Goal: Information Seeking & Learning: Compare options

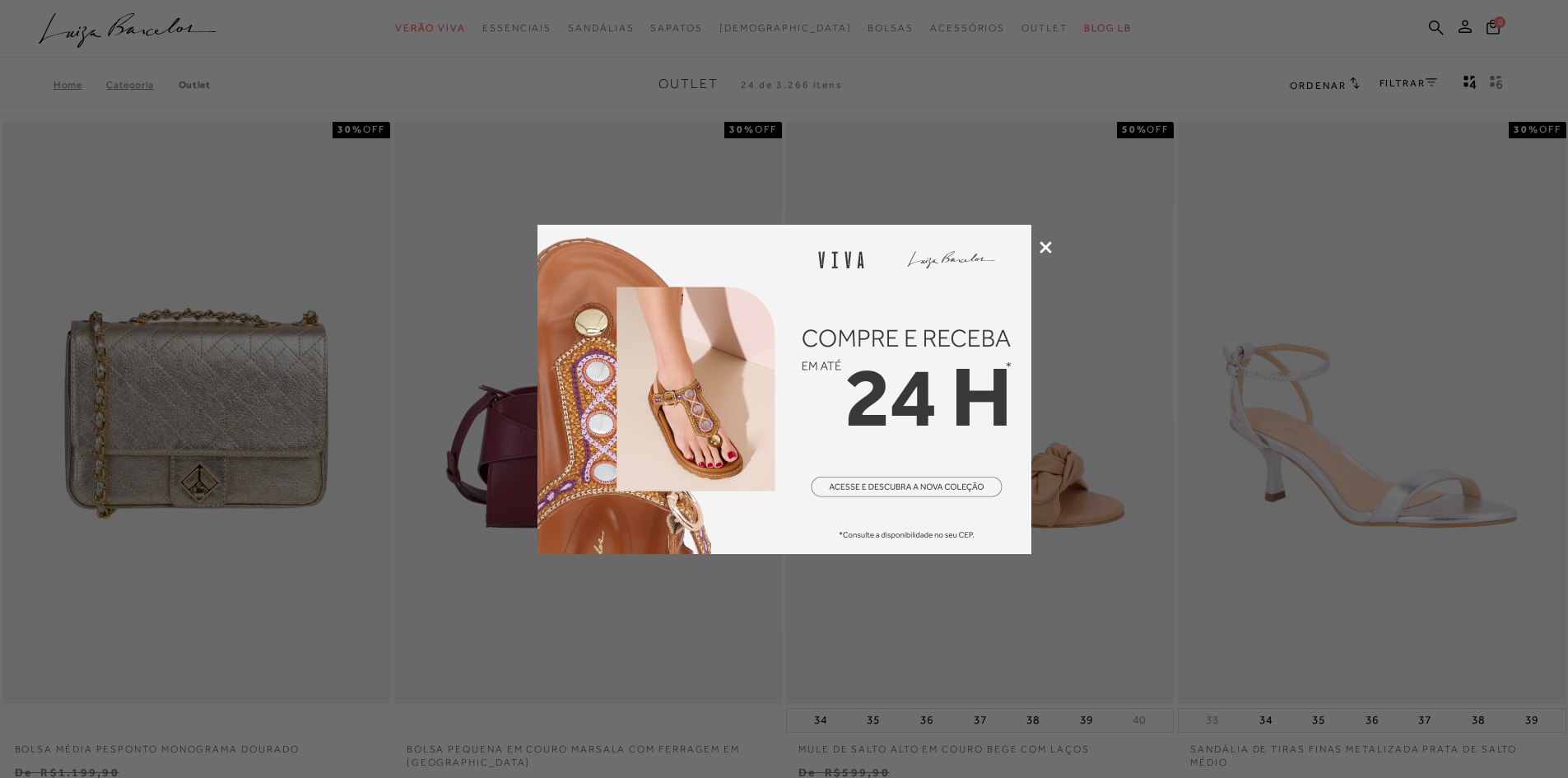
click at [1042, 243] on icon at bounding box center [1045, 247] width 13 height 13
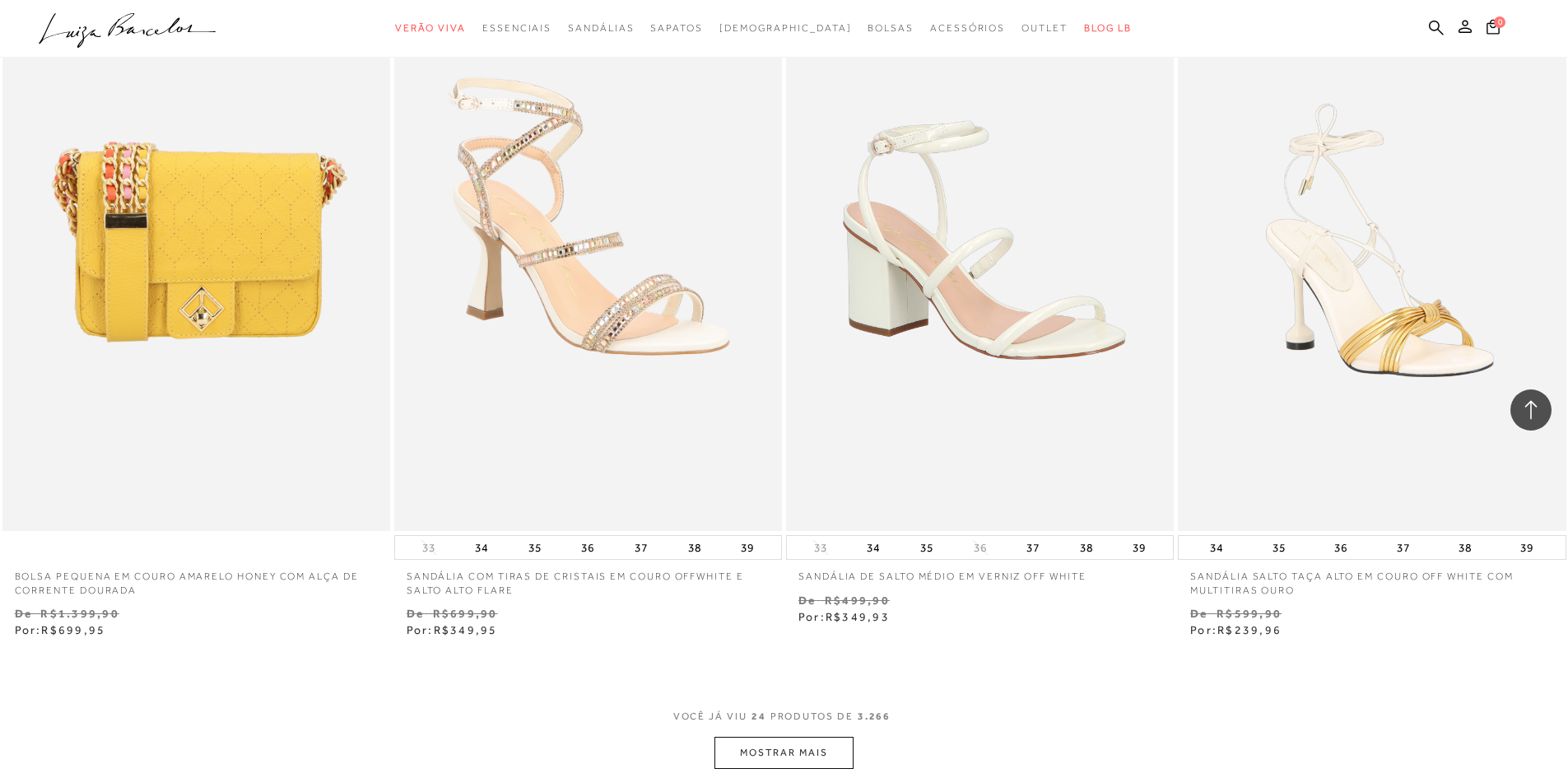
scroll to position [3870, 0]
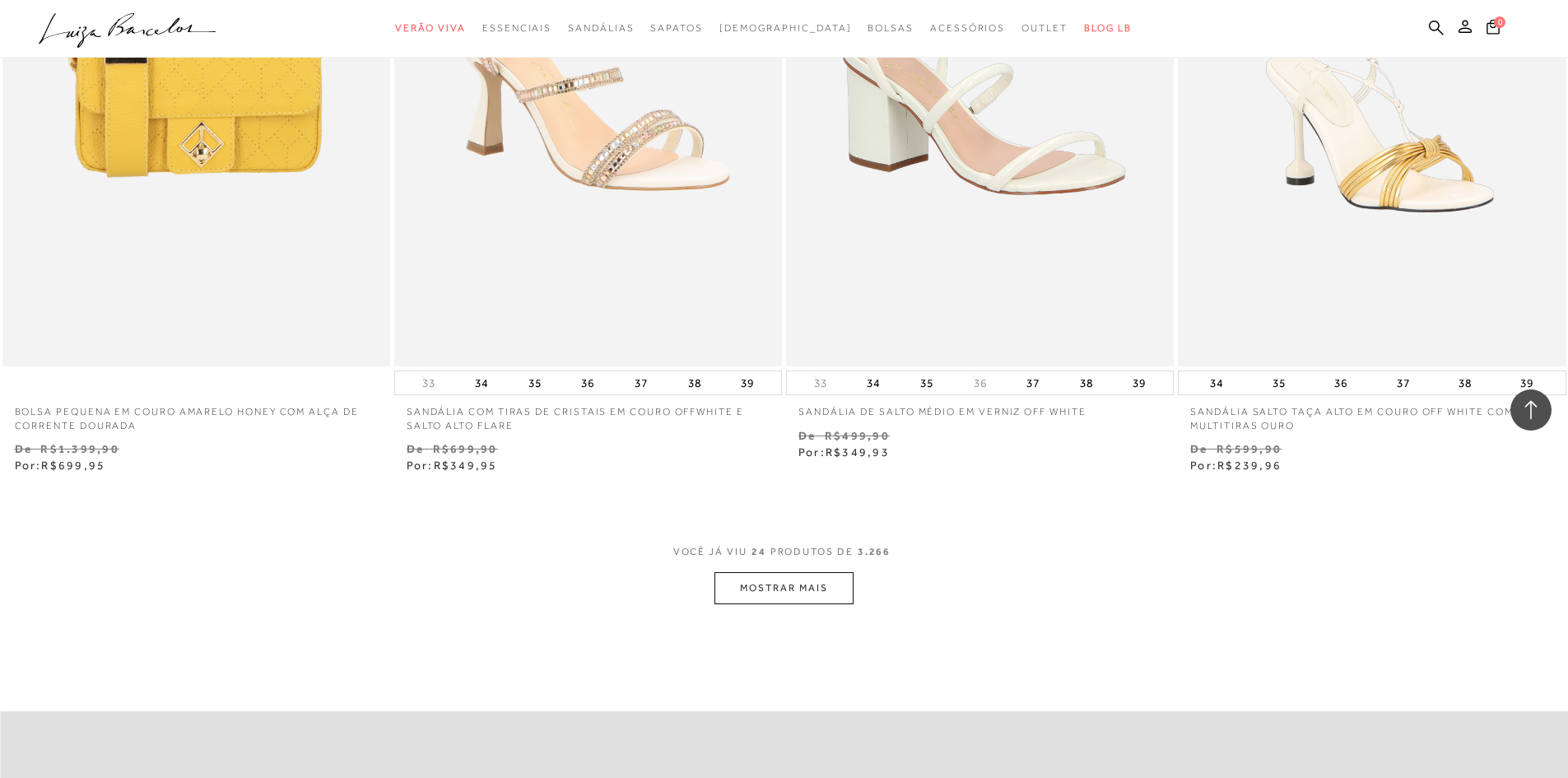
click at [789, 582] on button "MOSTRAR MAIS" at bounding box center [783, 588] width 138 height 32
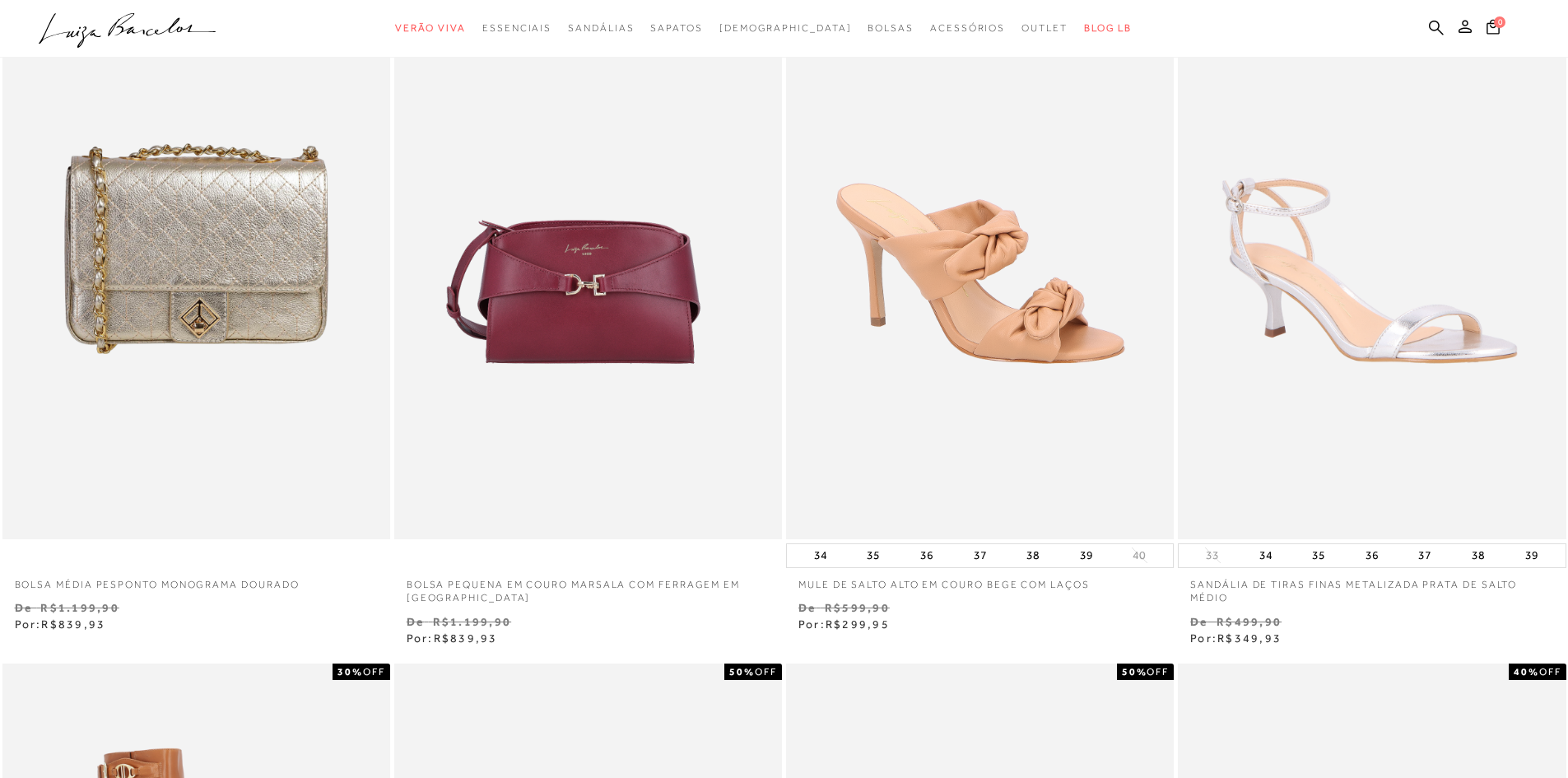
scroll to position [0, 0]
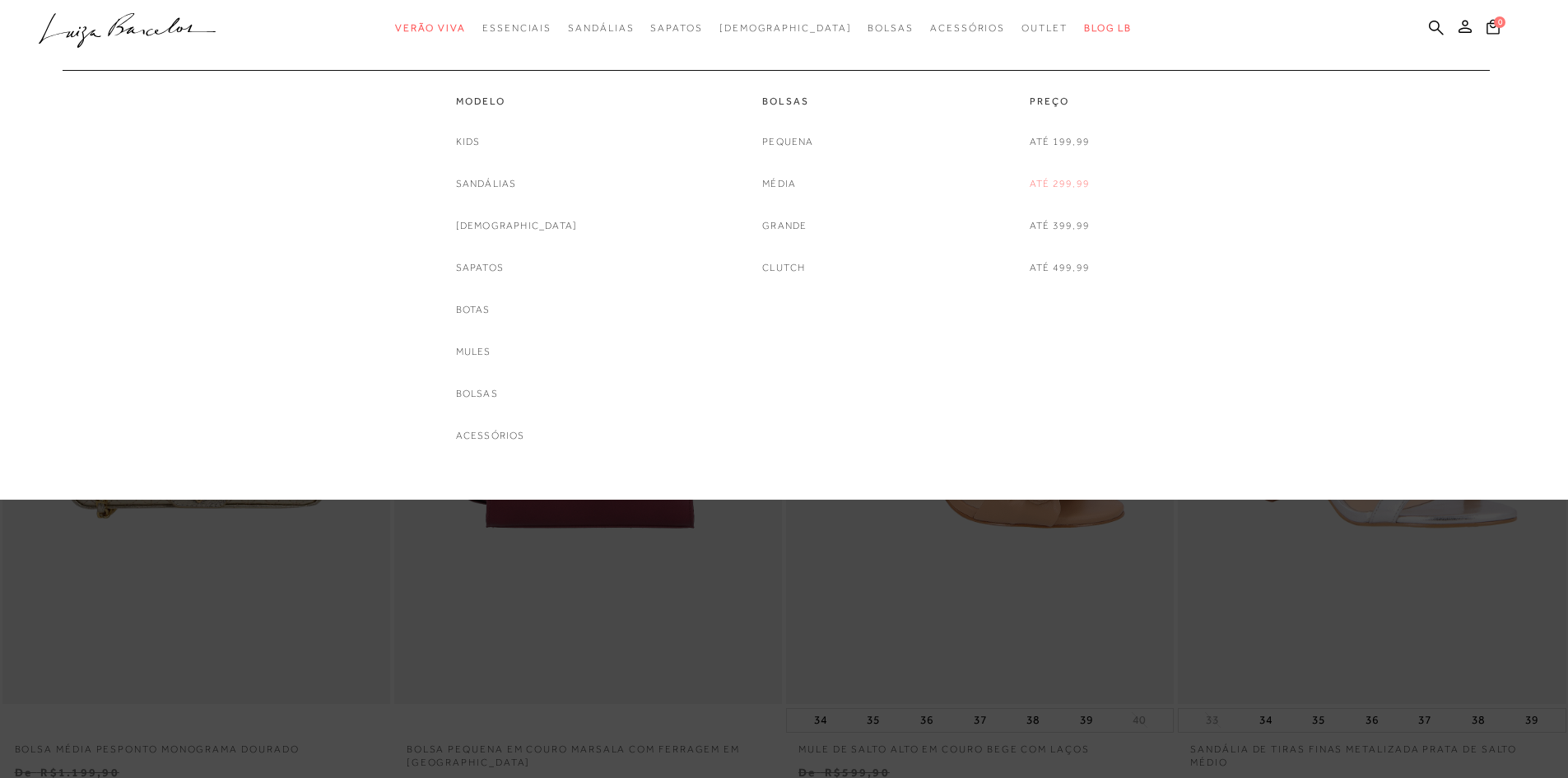
click at [1060, 183] on link "Até 299,99" at bounding box center [1059, 184] width 60 height 18
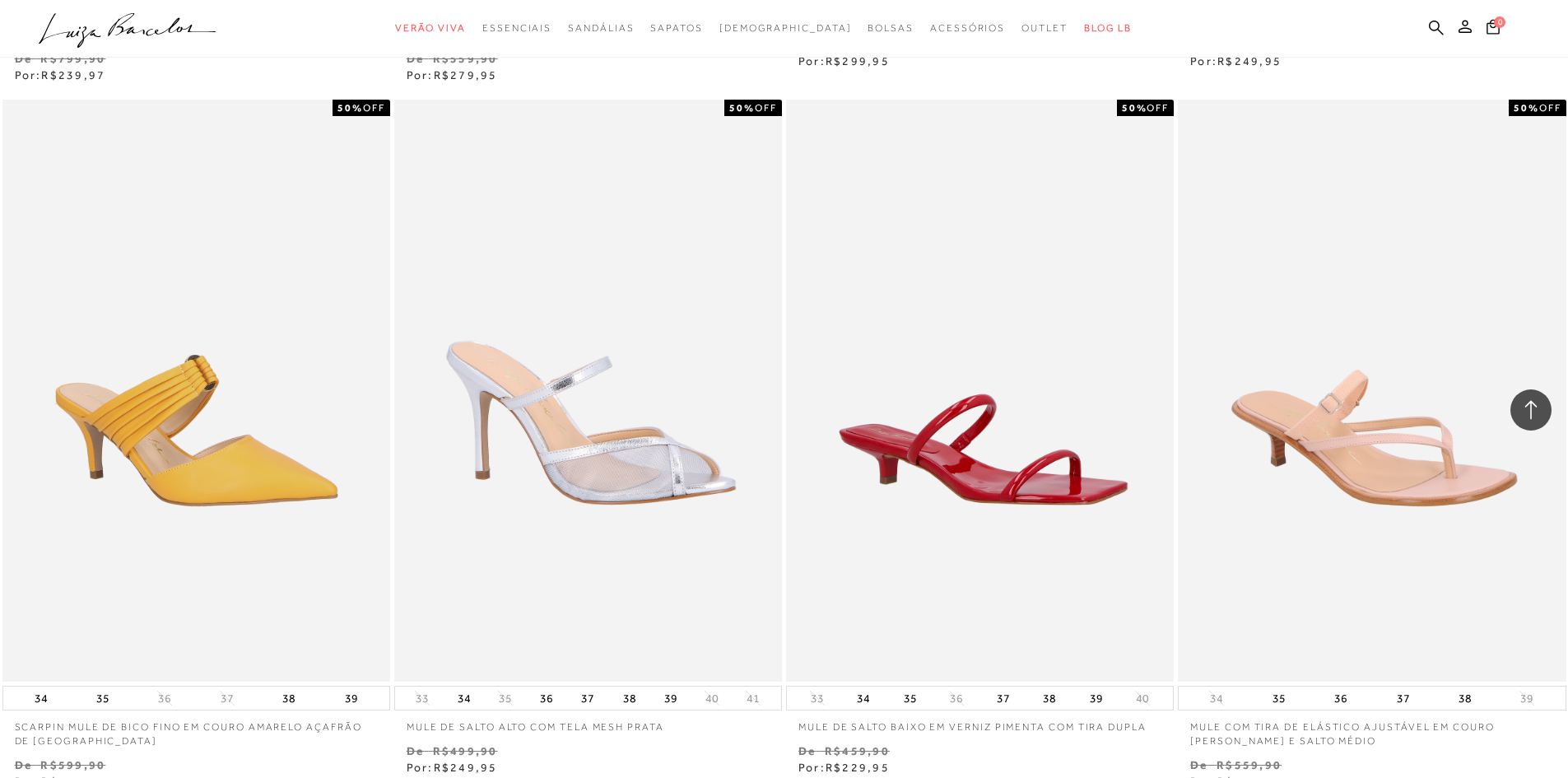
scroll to position [3953, 0]
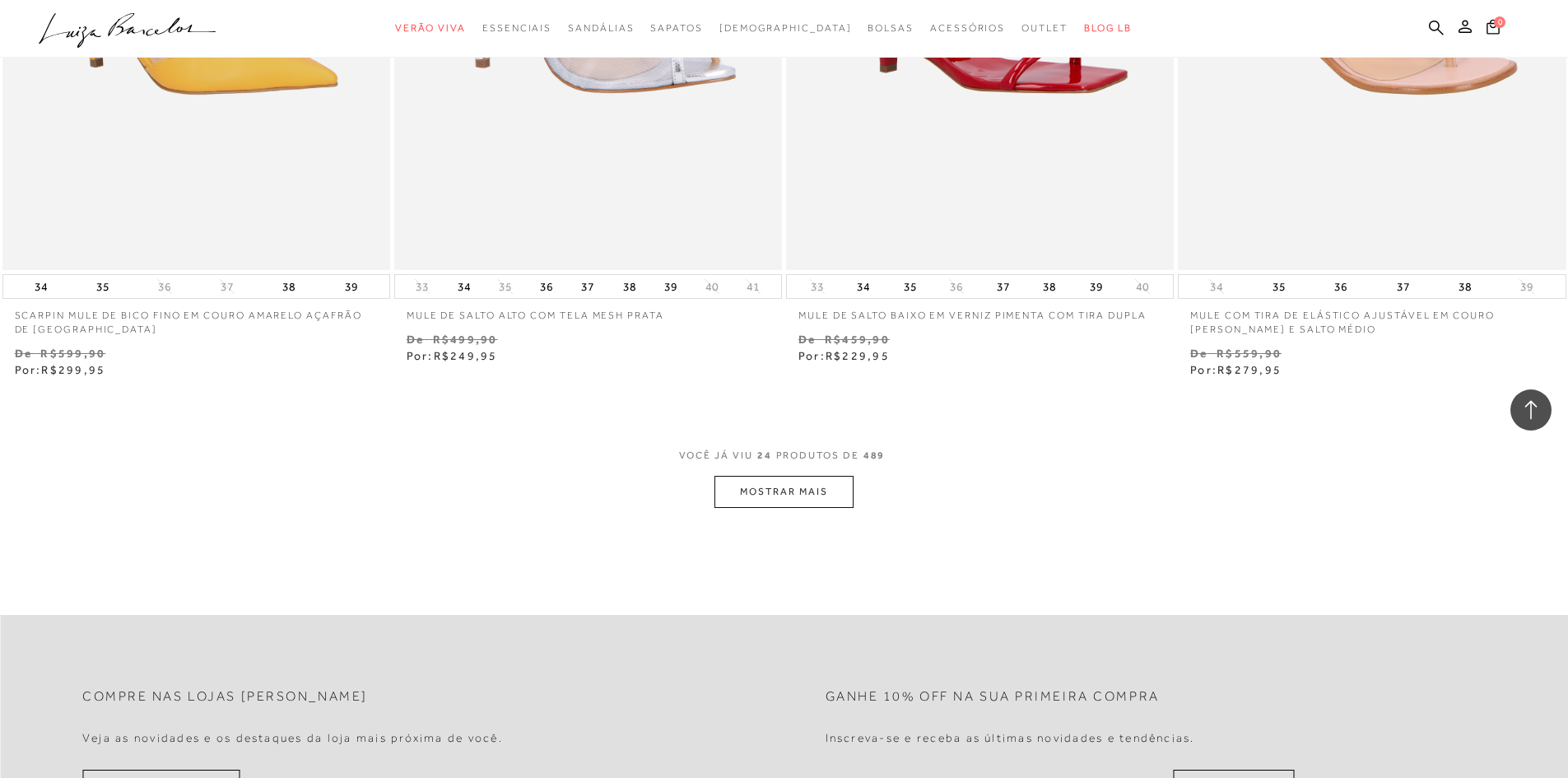
click at [832, 494] on button "MOSTRAR MAIS" at bounding box center [783, 492] width 138 height 32
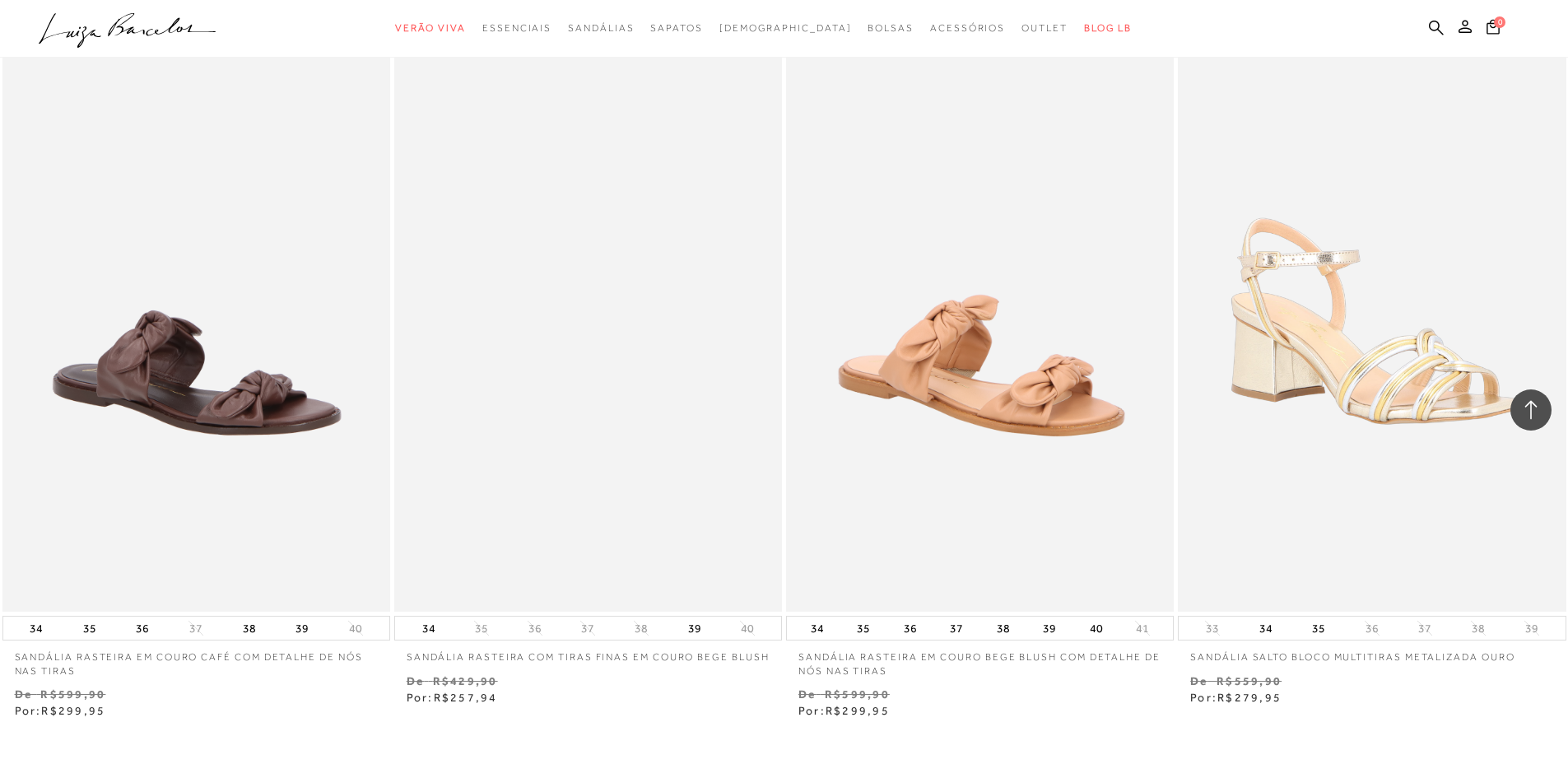
scroll to position [8070, 0]
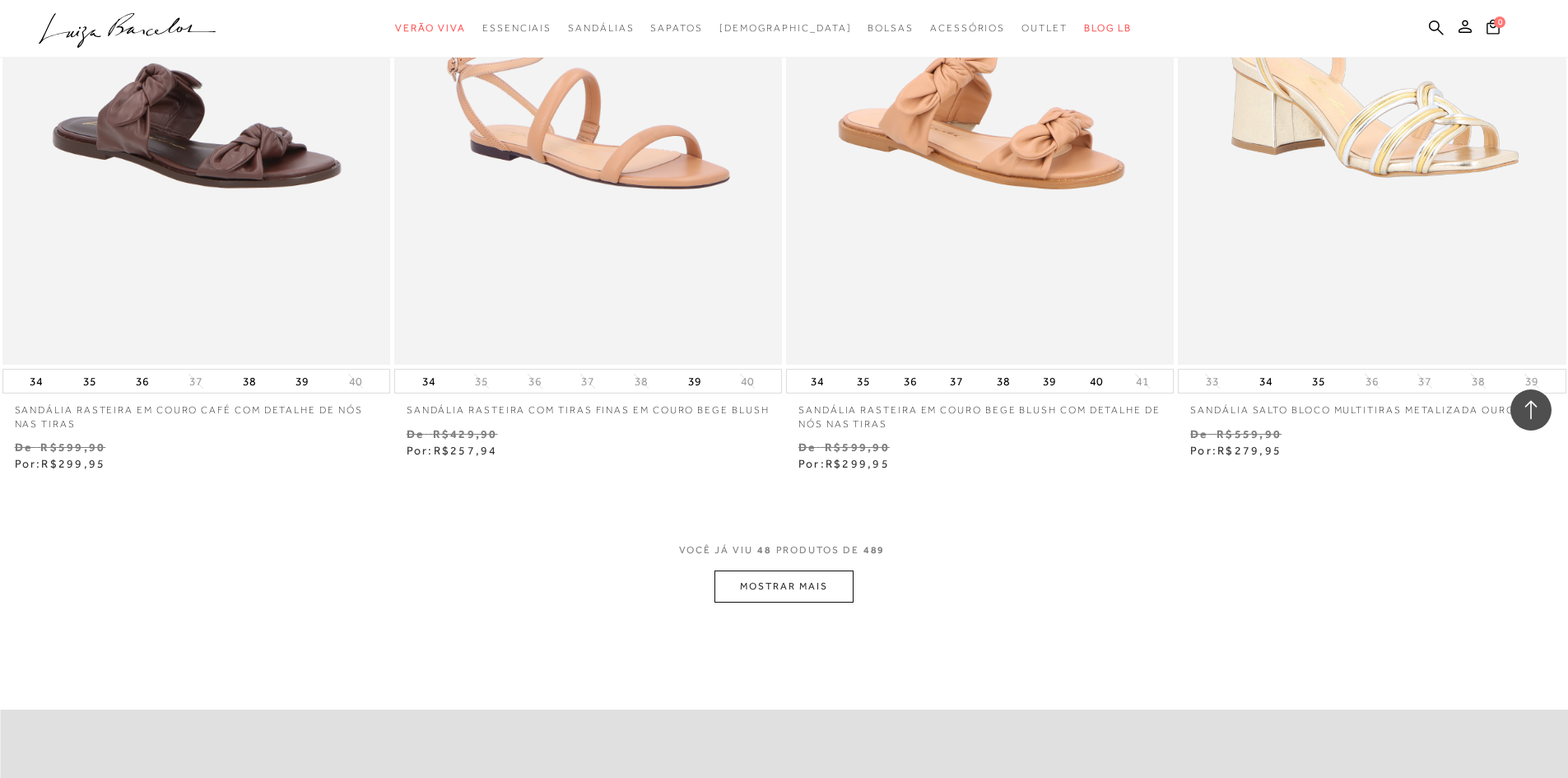
click at [817, 591] on button "MOSTRAR MAIS" at bounding box center [783, 586] width 138 height 32
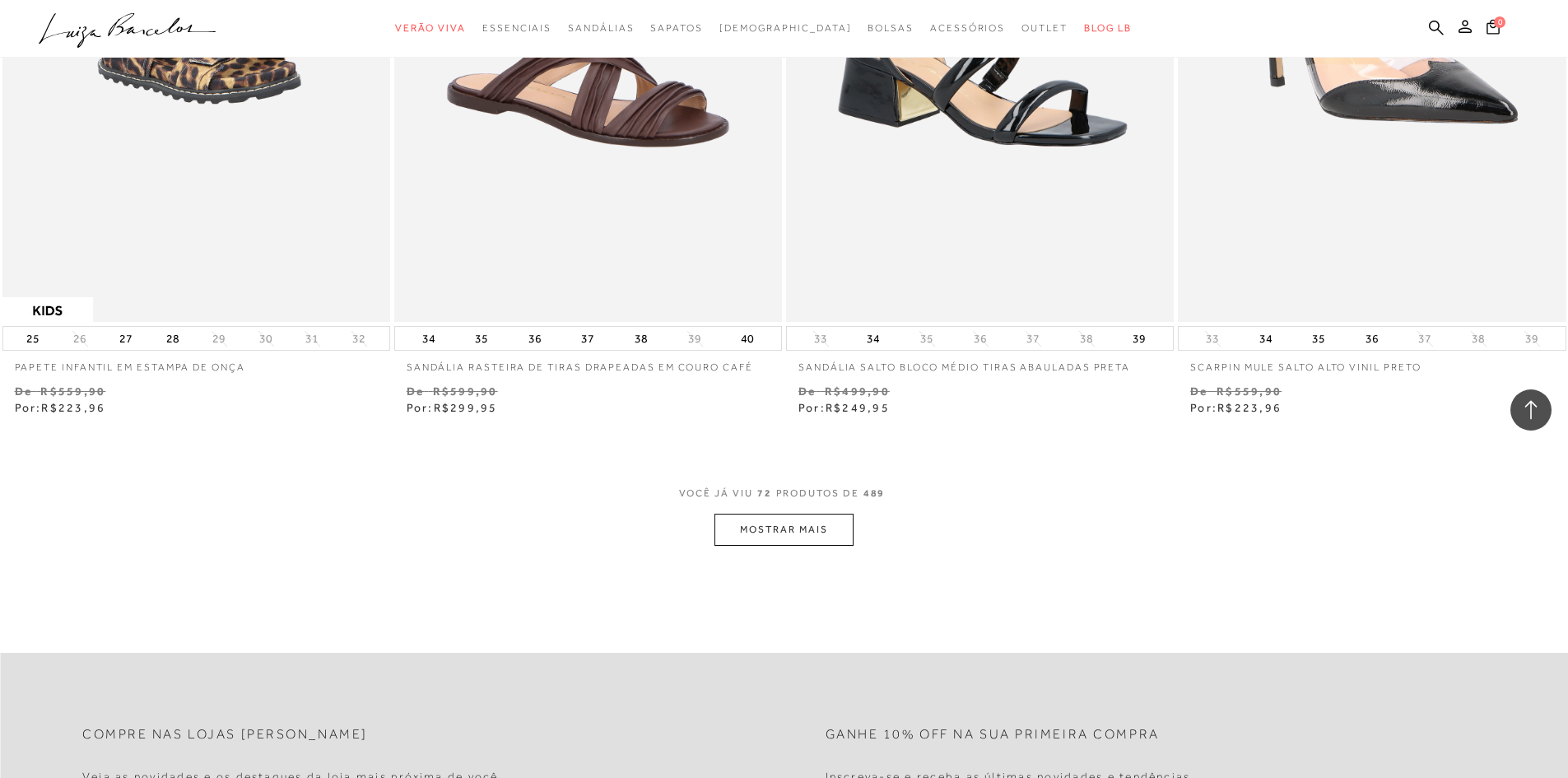
scroll to position [12681, 0]
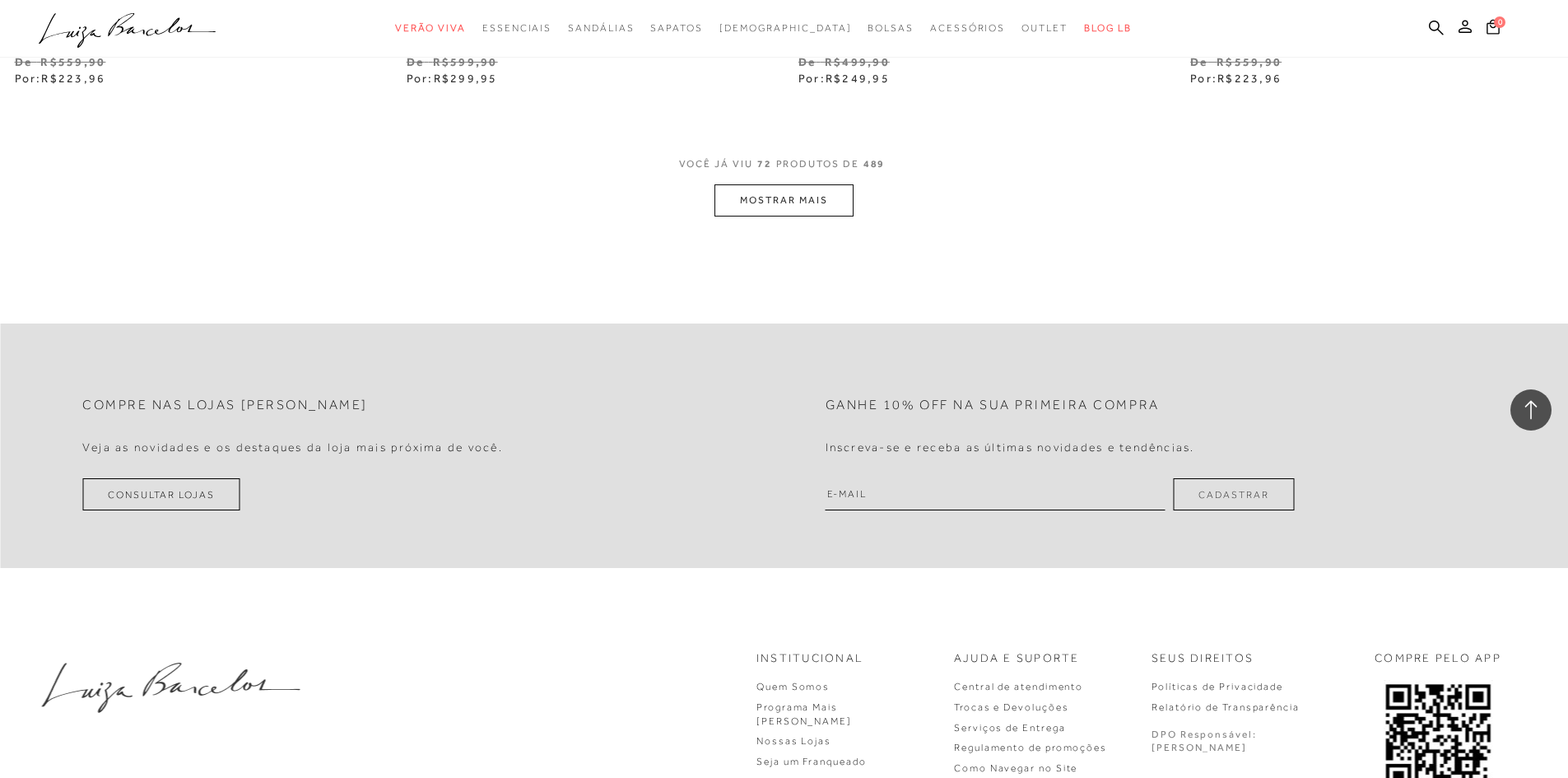
click at [823, 199] on button "MOSTRAR MAIS" at bounding box center [783, 200] width 138 height 32
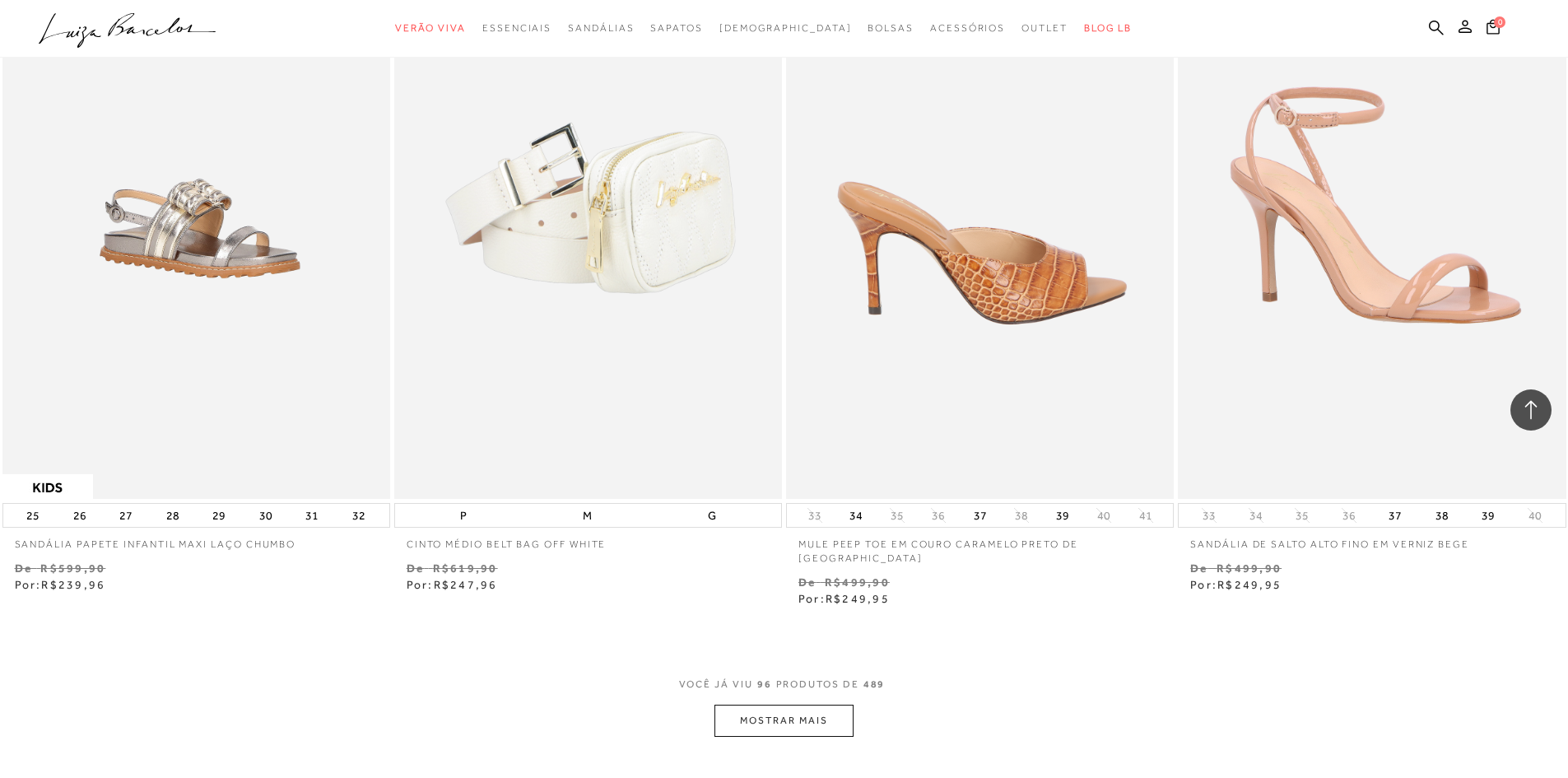
scroll to position [16799, 0]
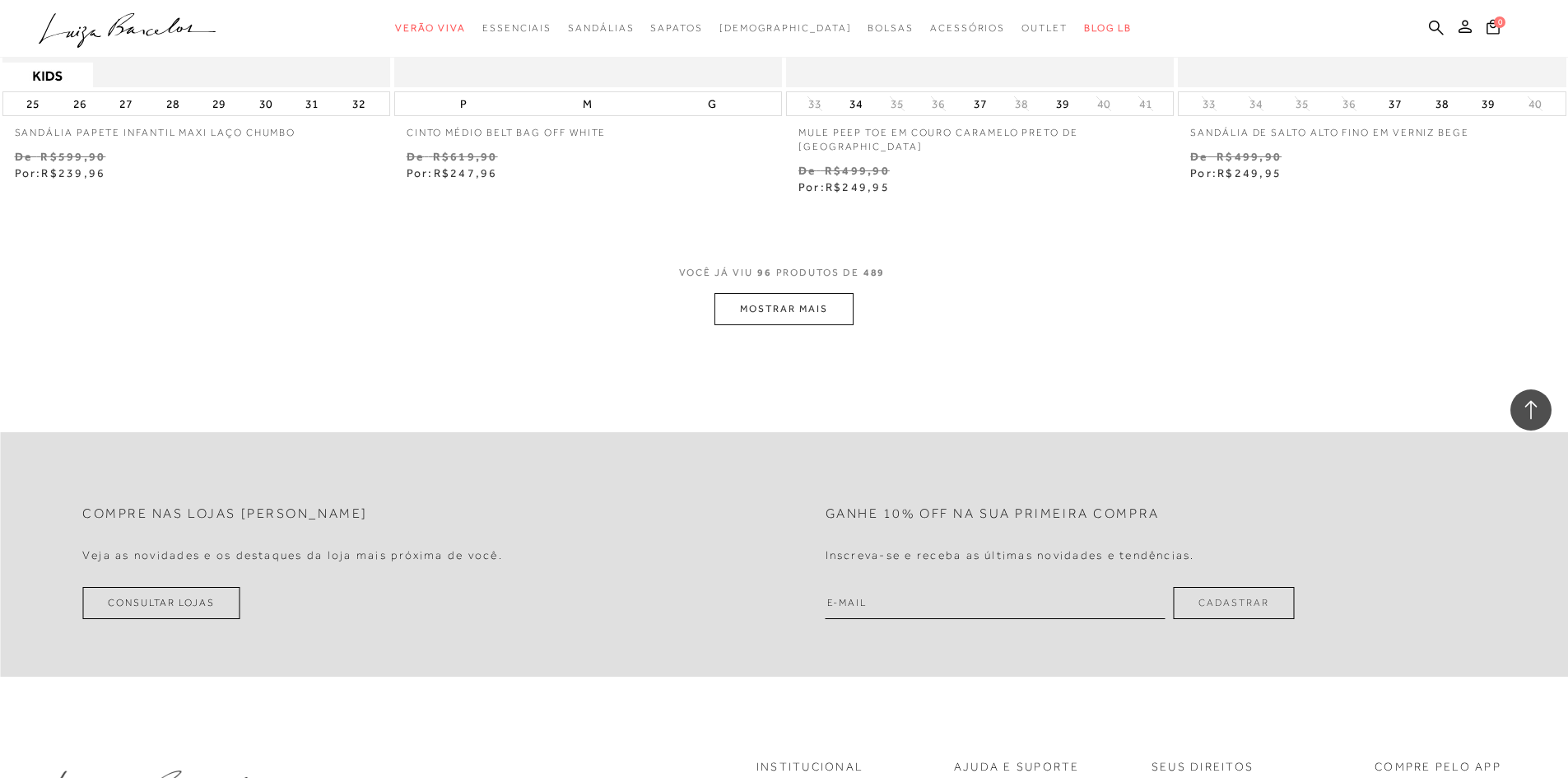
click at [787, 295] on button "MOSTRAR MAIS" at bounding box center [783, 309] width 138 height 32
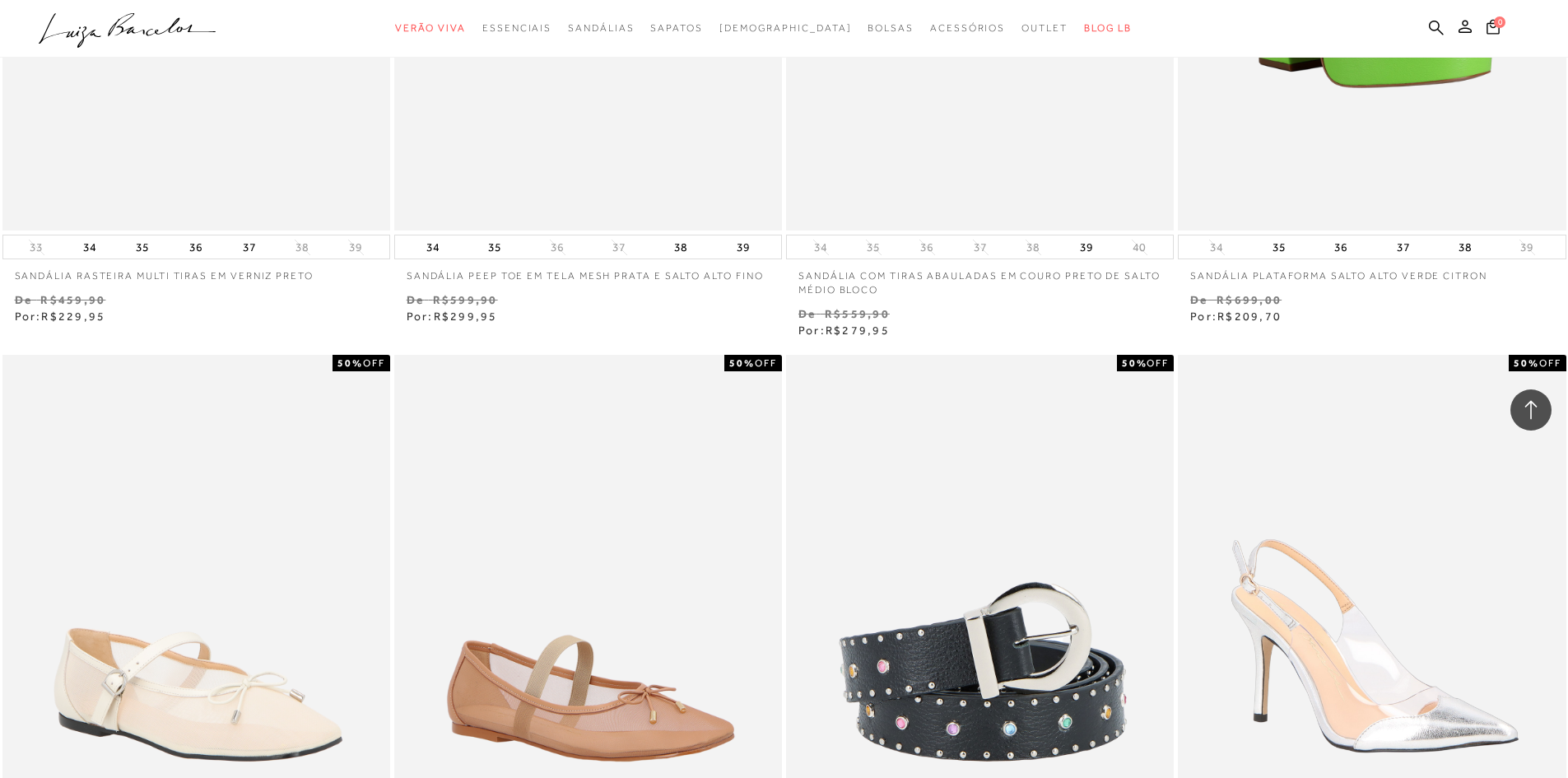
scroll to position [19104, 0]
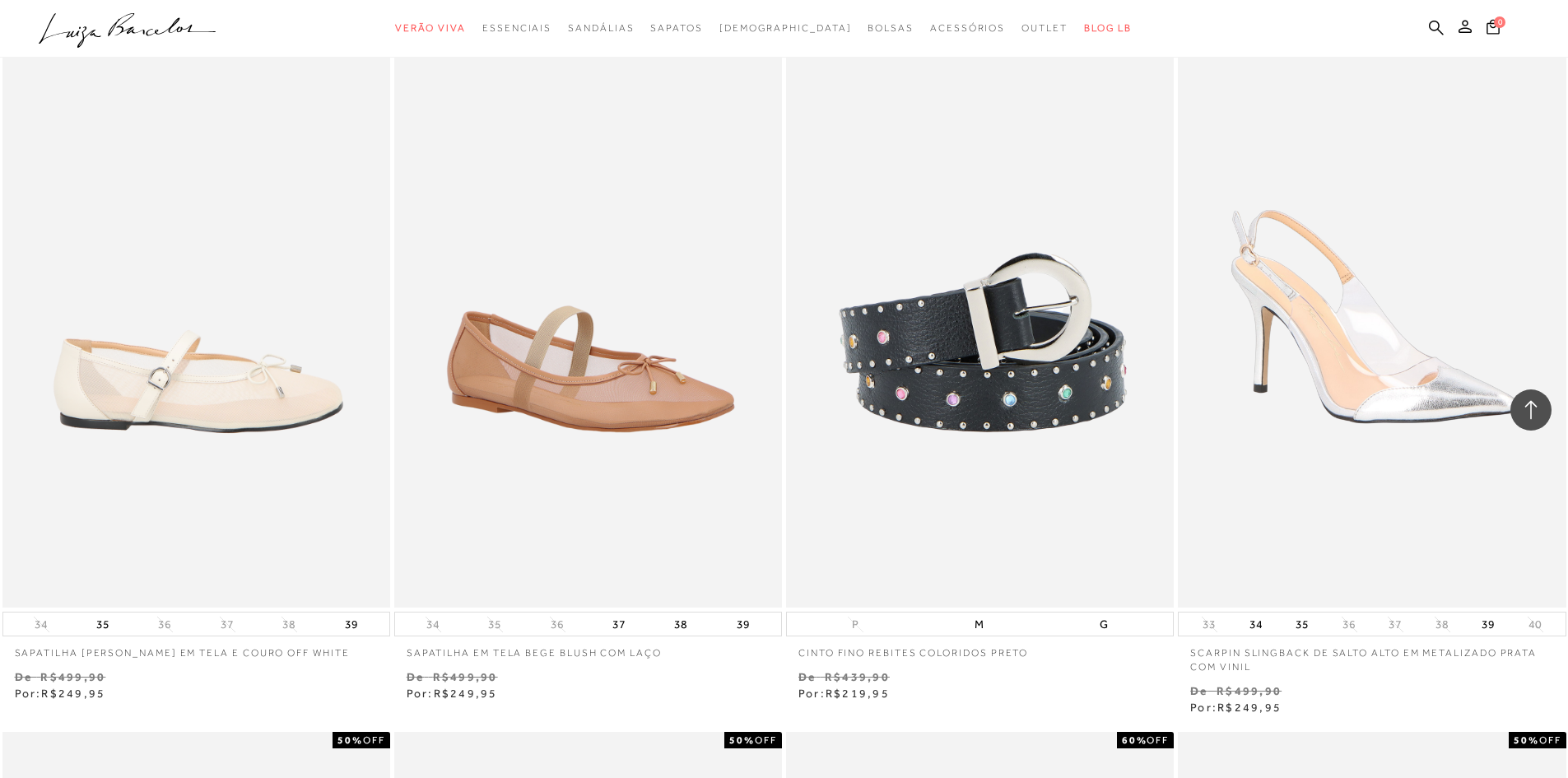
click at [207, 356] on img at bounding box center [197, 316] width 386 height 582
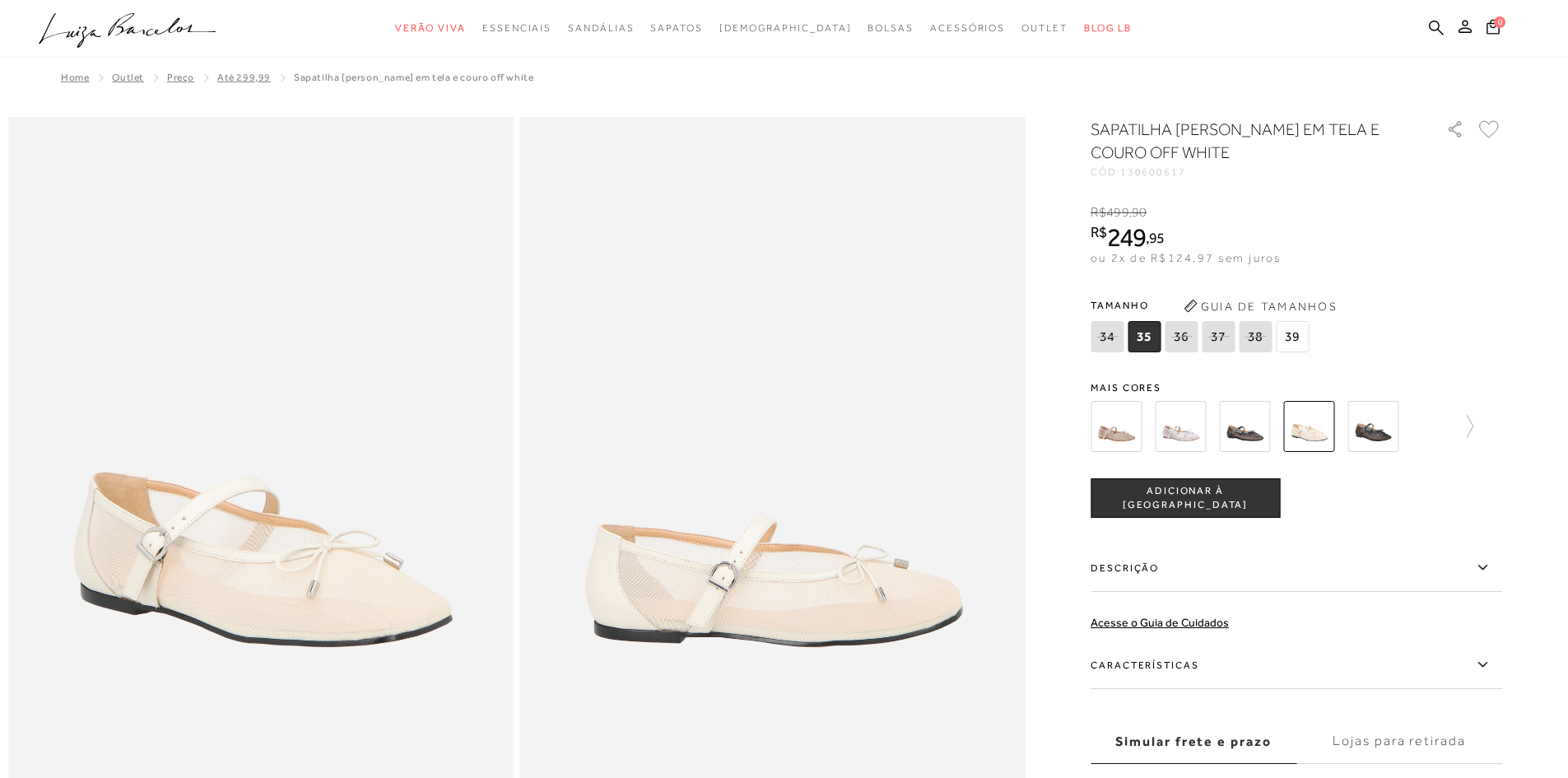
click at [1172, 425] on img at bounding box center [1180, 426] width 51 height 51
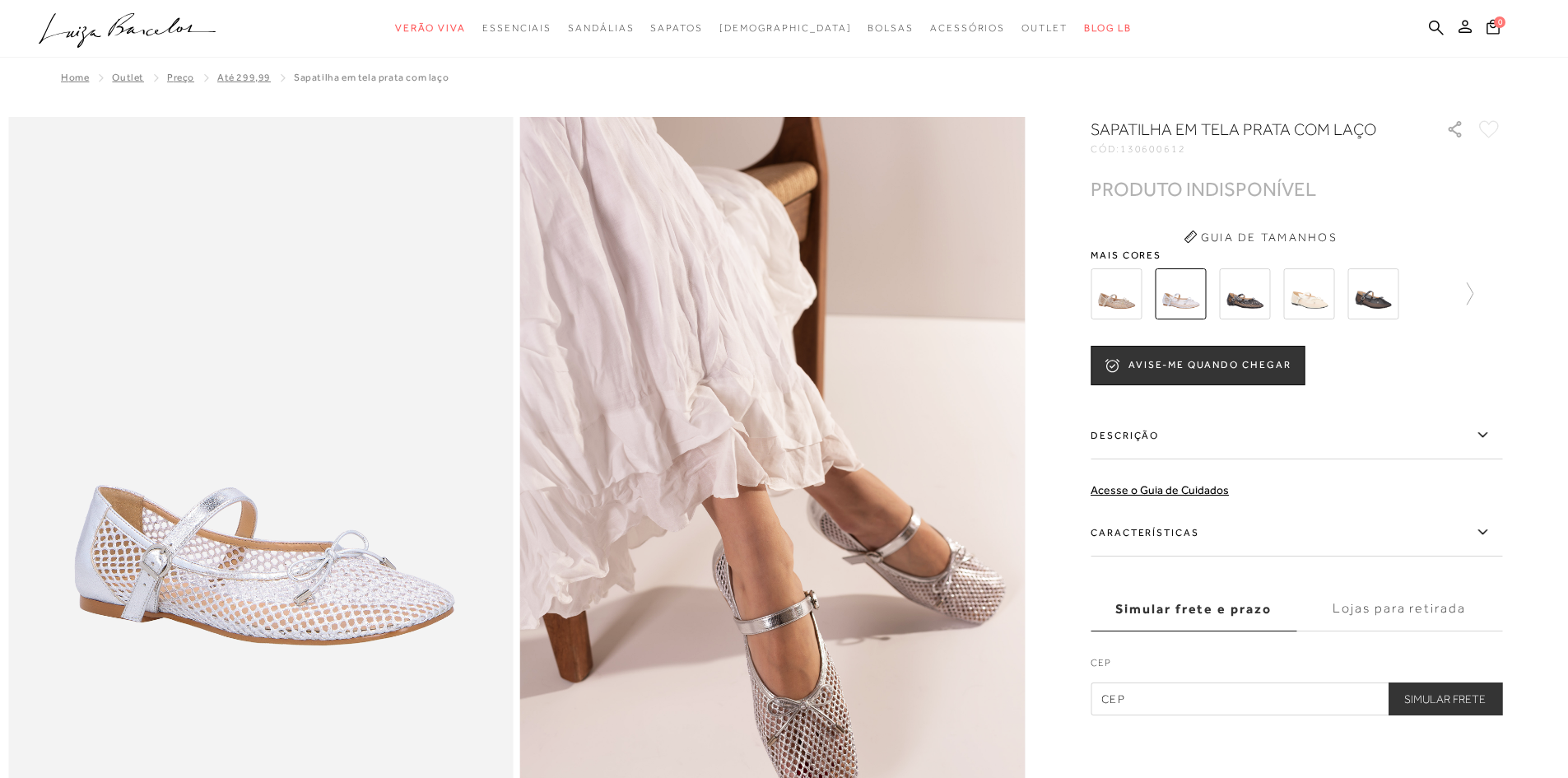
click at [1122, 296] on img at bounding box center [1117, 294] width 51 height 51
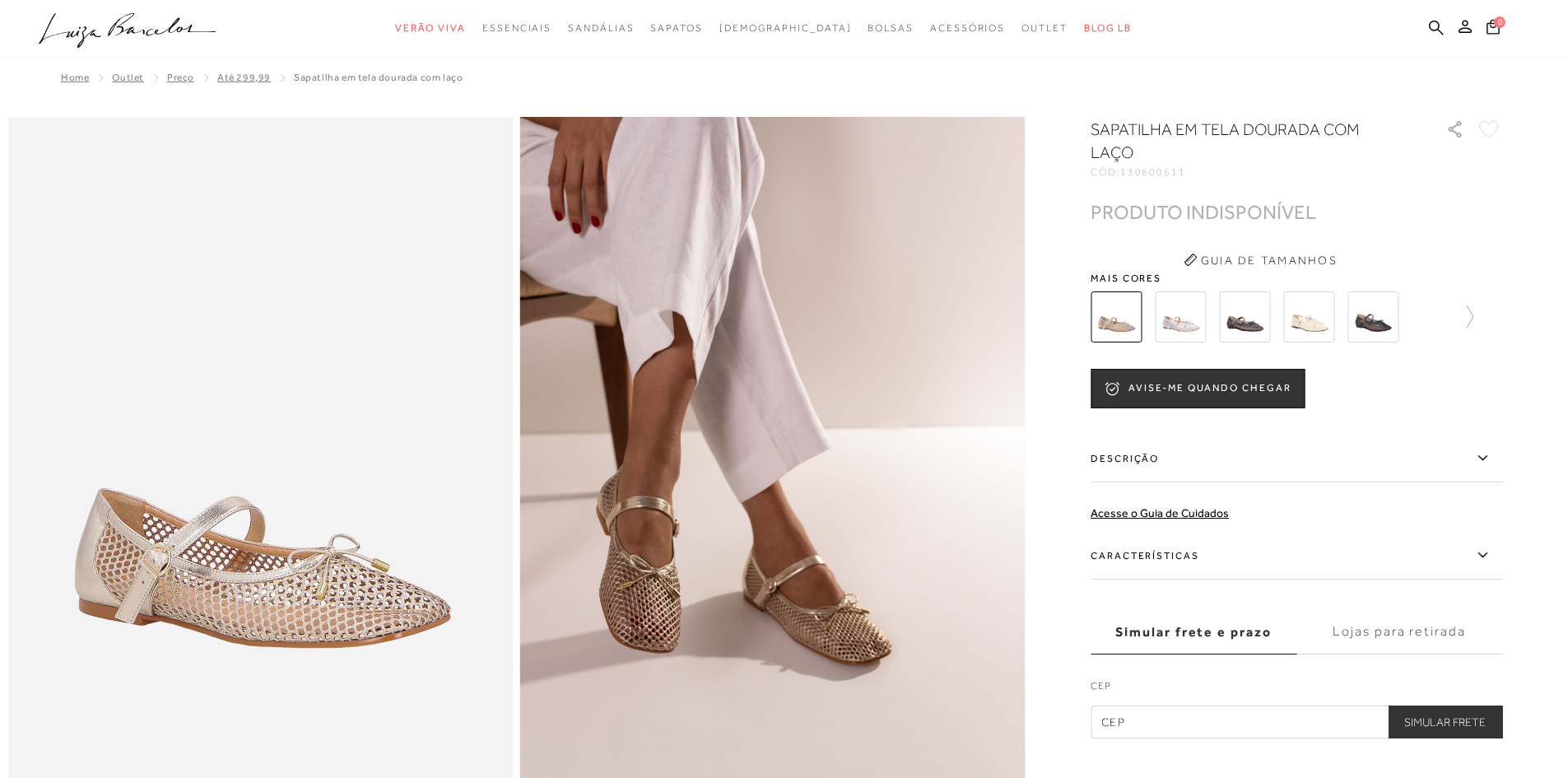
click at [1254, 317] on img at bounding box center [1245, 317] width 51 height 51
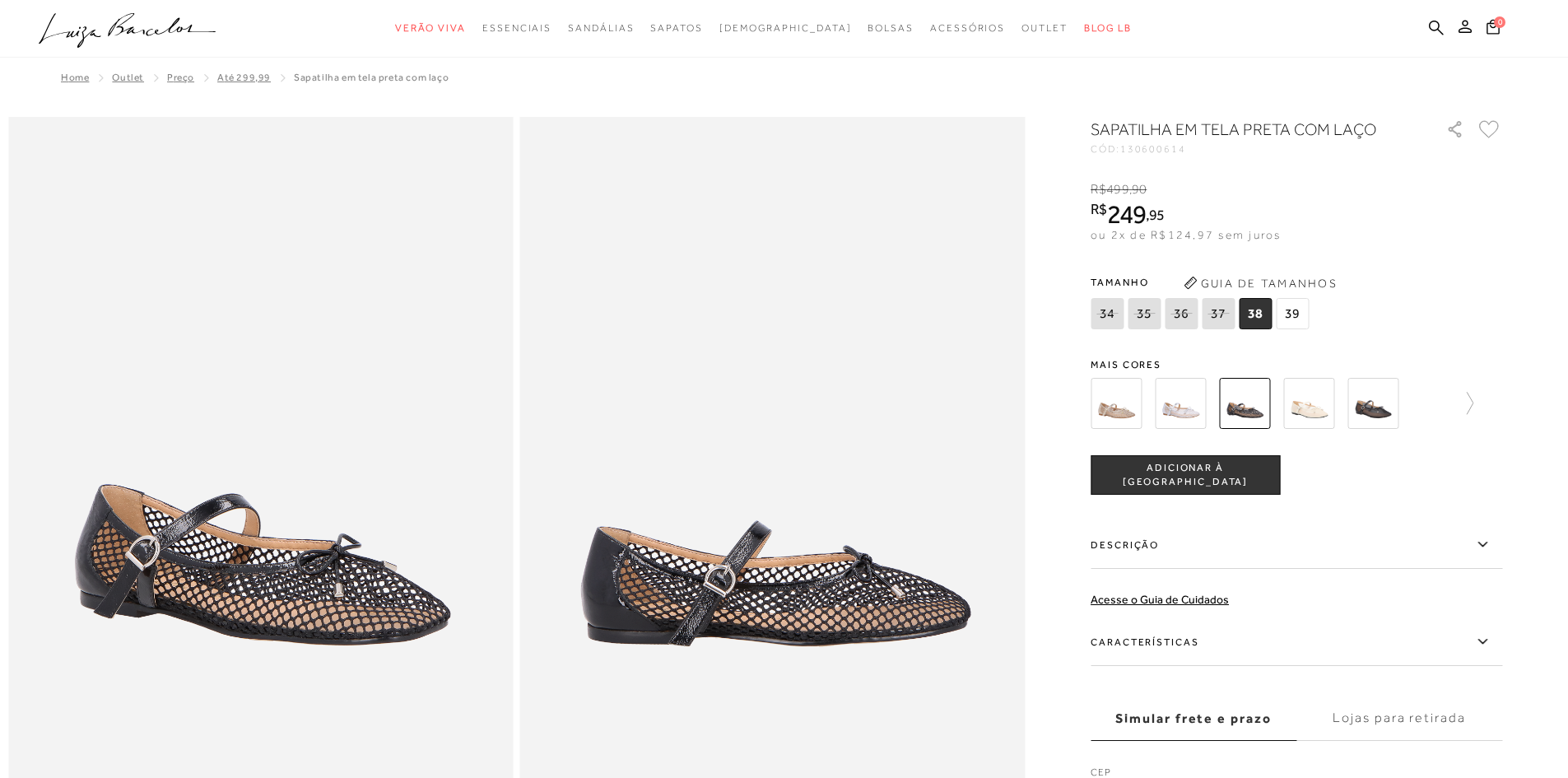
click at [1322, 409] on img at bounding box center [1308, 404] width 51 height 51
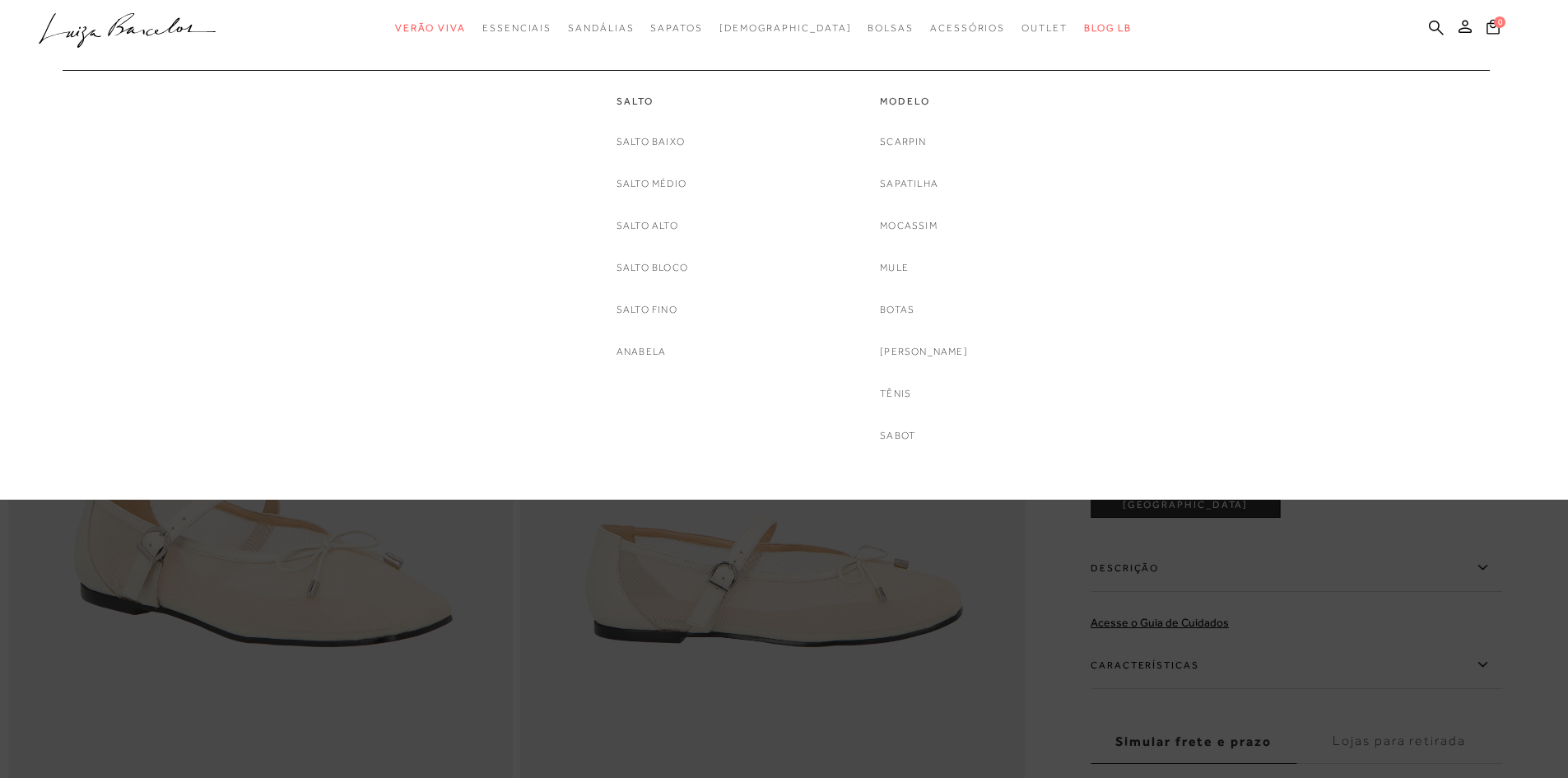
click at [1044, 279] on div "Modelo Scarpin Sapatilha Mocassim Mule Botas Mary Jane Tênis Sabot" at bounding box center [925, 257] width 247 height 374
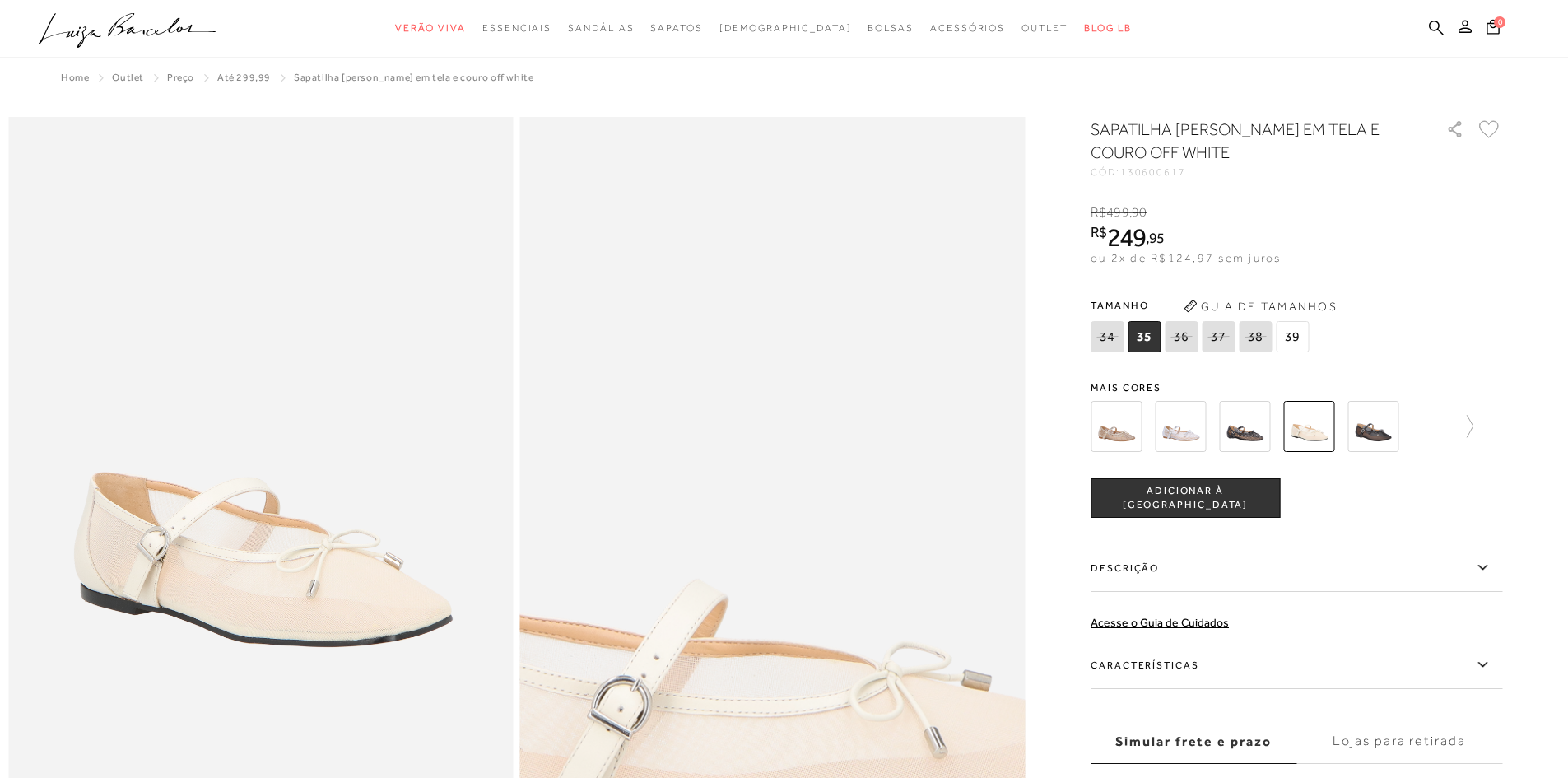
click at [830, 452] on img at bounding box center [719, 544] width 1010 height 1516
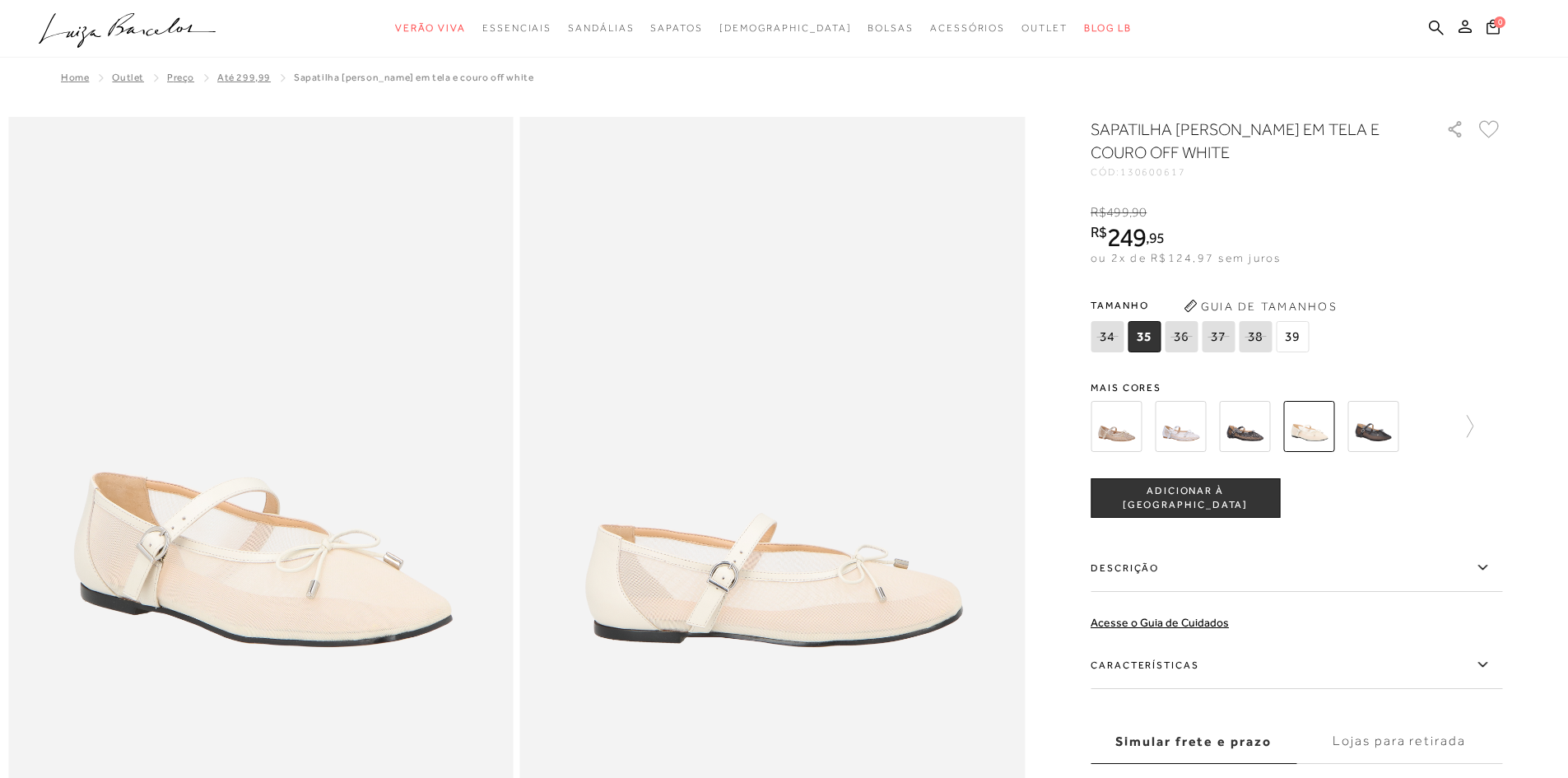
click at [1127, 415] on img at bounding box center [1117, 426] width 51 height 51
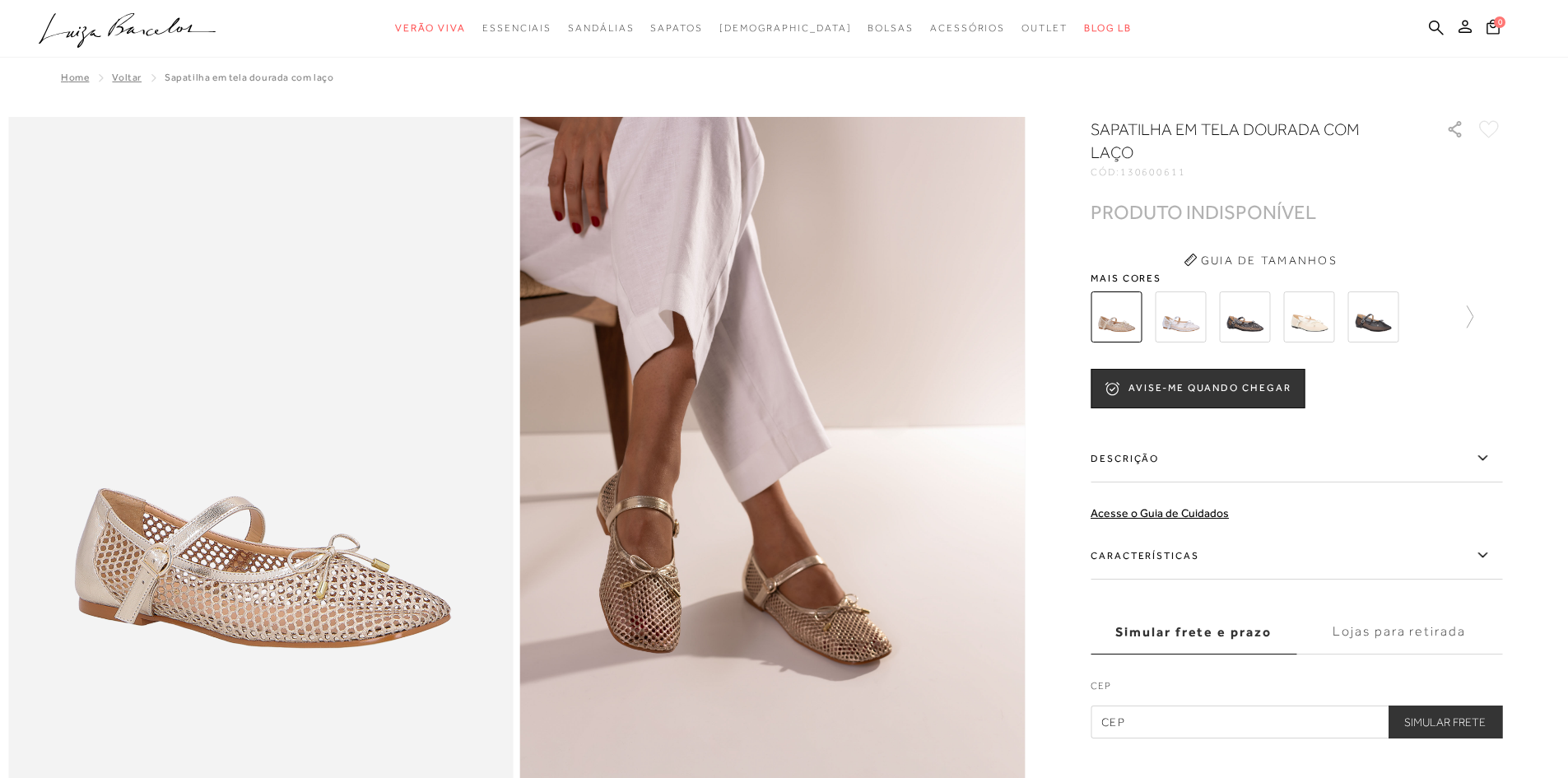
click at [1192, 303] on img at bounding box center [1180, 317] width 51 height 51
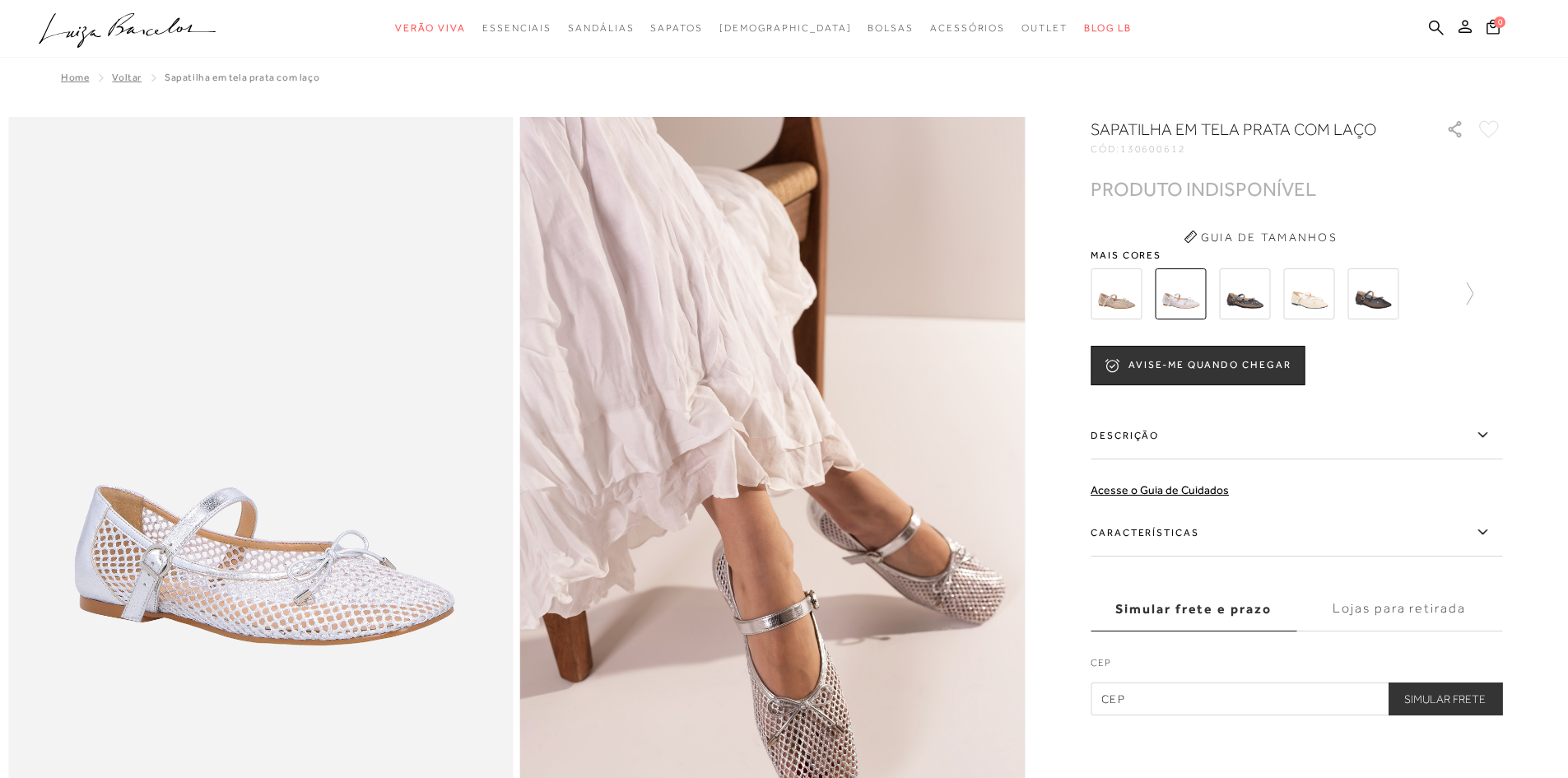
click at [1392, 301] on img at bounding box center [1373, 294] width 51 height 51
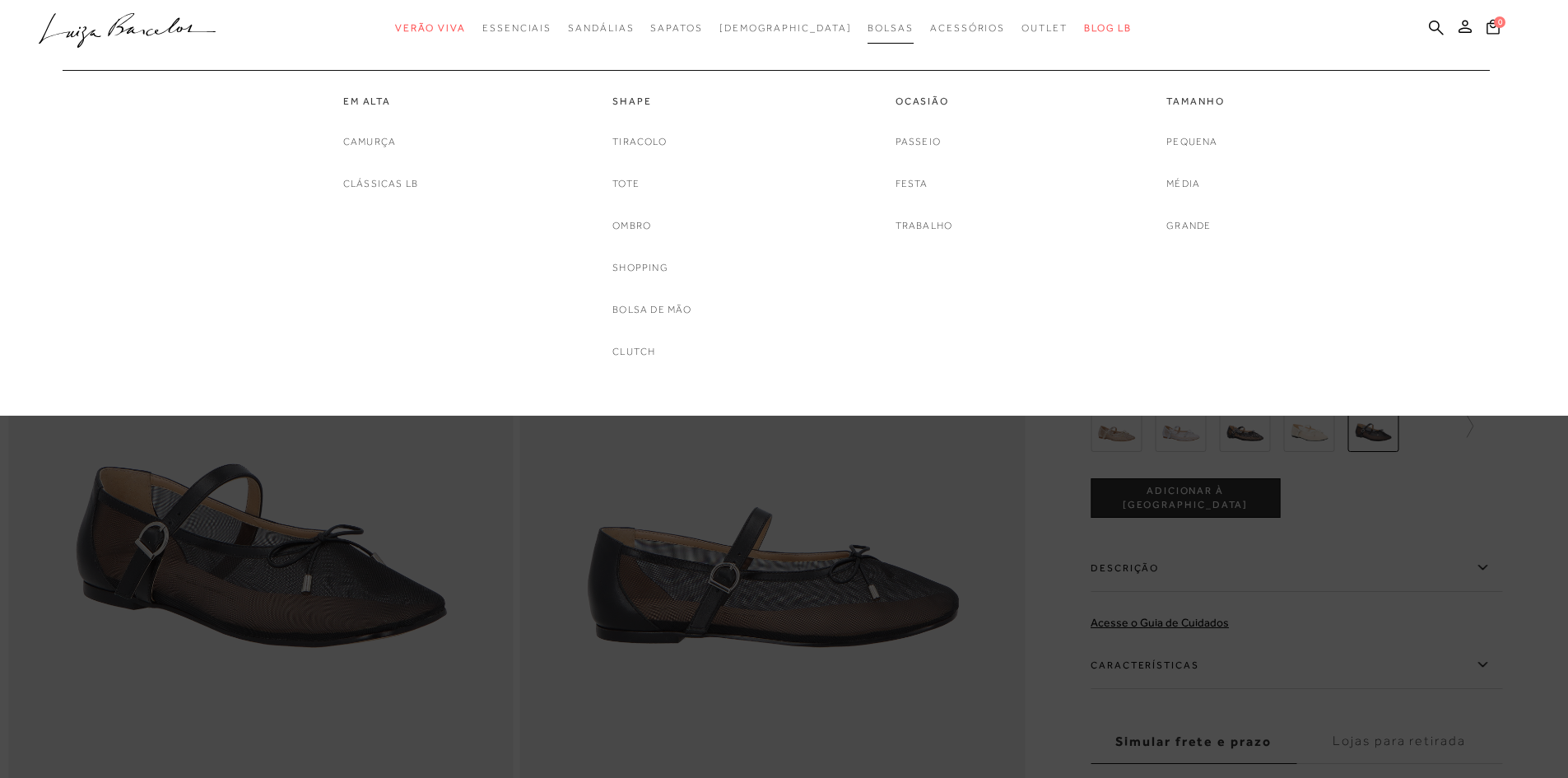
click at [868, 31] on span "Bolsas" at bounding box center [890, 28] width 46 height 12
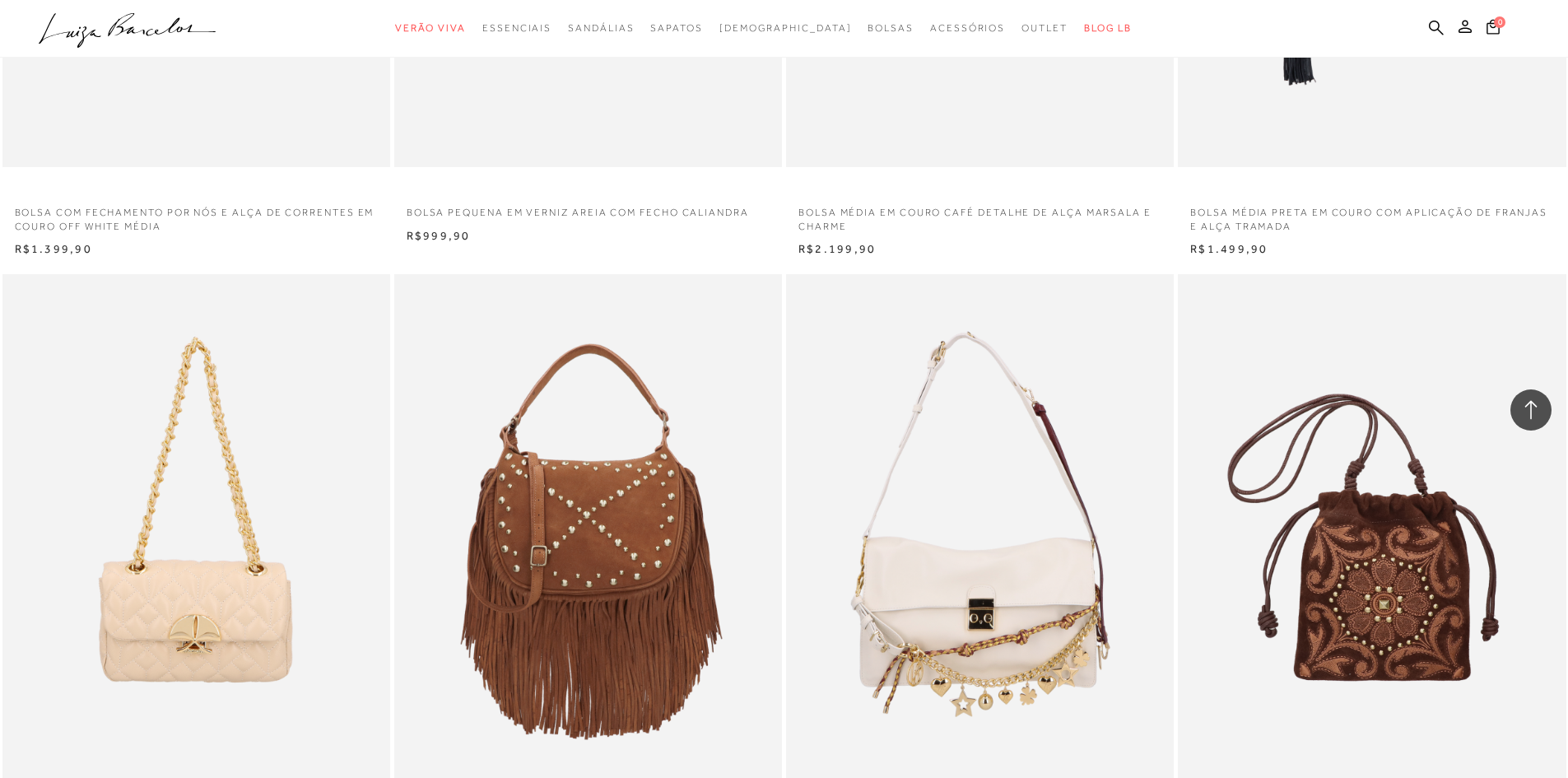
scroll to position [3623, 0]
